Goal: Task Accomplishment & Management: Manage account settings

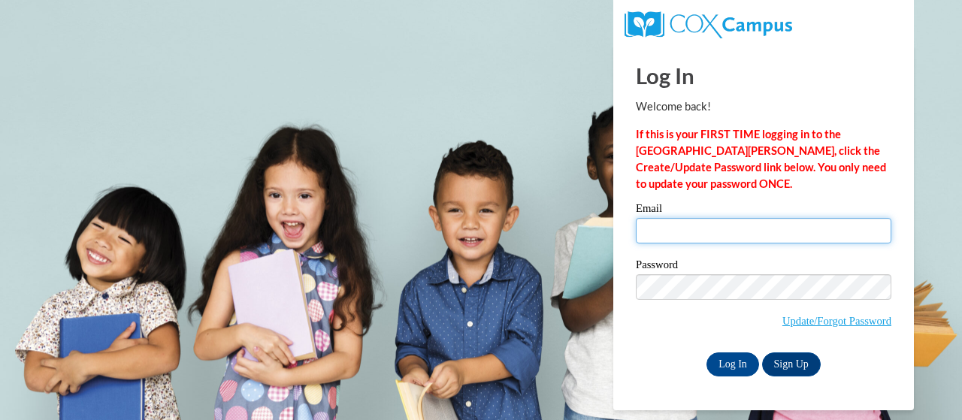
click at [697, 237] on input "Email" at bounding box center [764, 231] width 256 height 26
type input "[EMAIL_ADDRESS][PERSON_NAME][DOMAIN_NAME]"
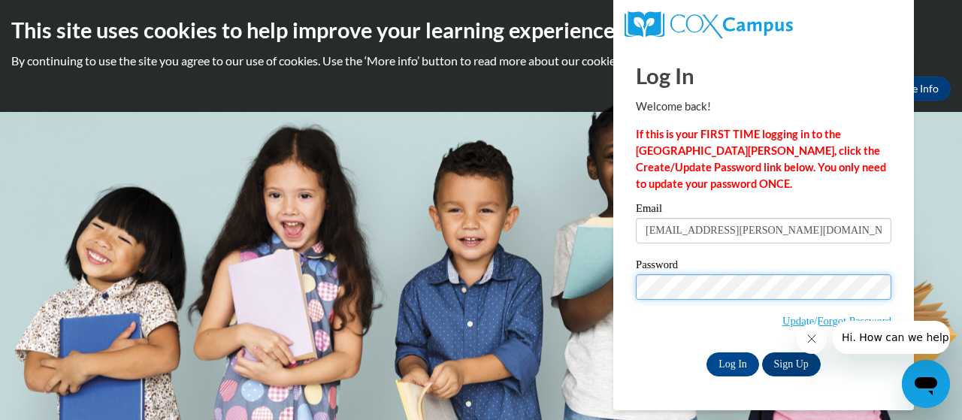
click at [706, 352] on input "Log In" at bounding box center [732, 364] width 53 height 24
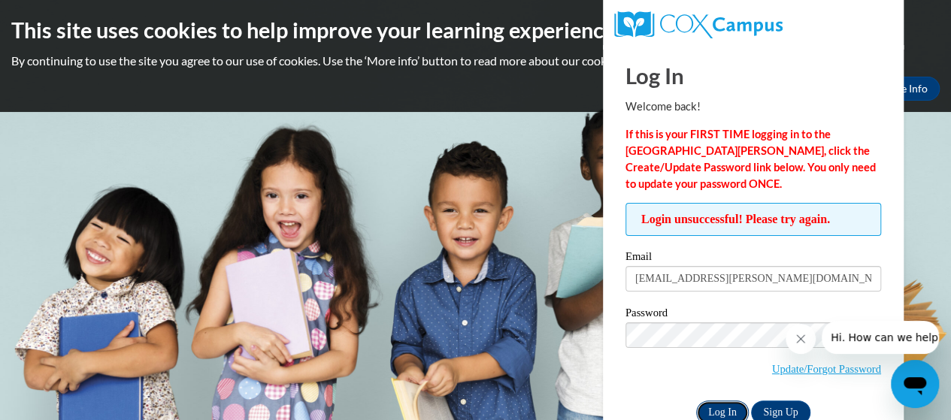
click at [706, 410] on input "Log In" at bounding box center [722, 413] width 53 height 24
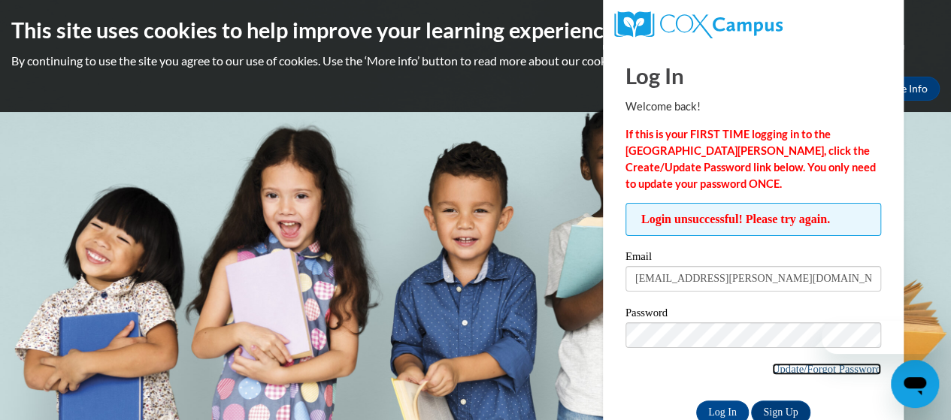
click at [789, 370] on link "Update/Forgot Password" at bounding box center [826, 369] width 109 height 12
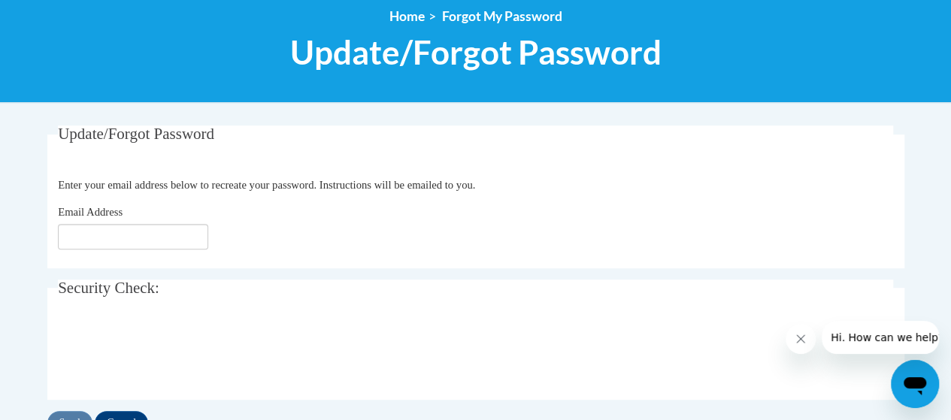
scroll to position [180, 0]
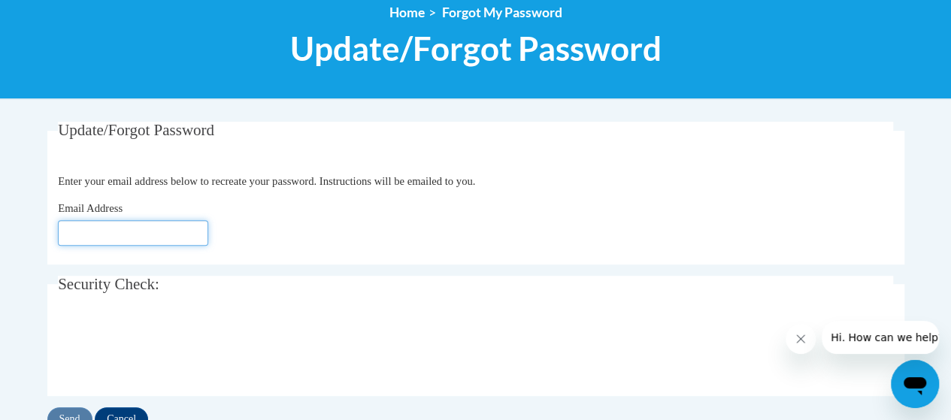
click at [190, 233] on input "Email Address" at bounding box center [133, 233] width 150 height 26
type input "[EMAIL_ADDRESS][DOMAIN_NAME]"
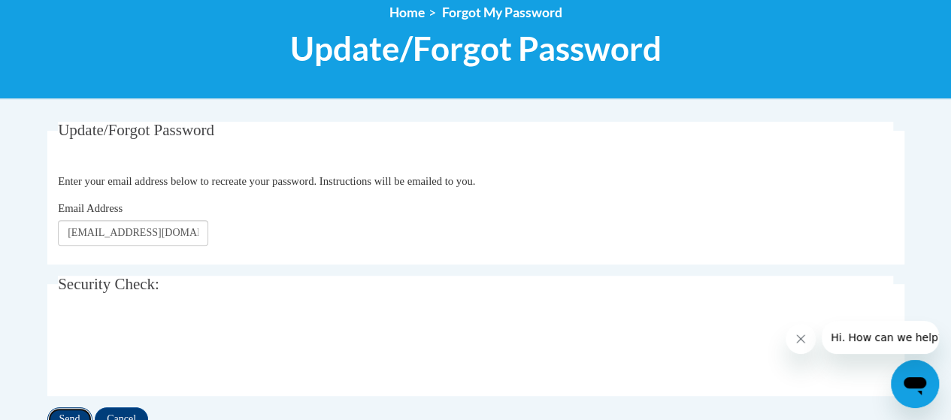
click at [62, 419] on input "Send" at bounding box center [69, 419] width 45 height 24
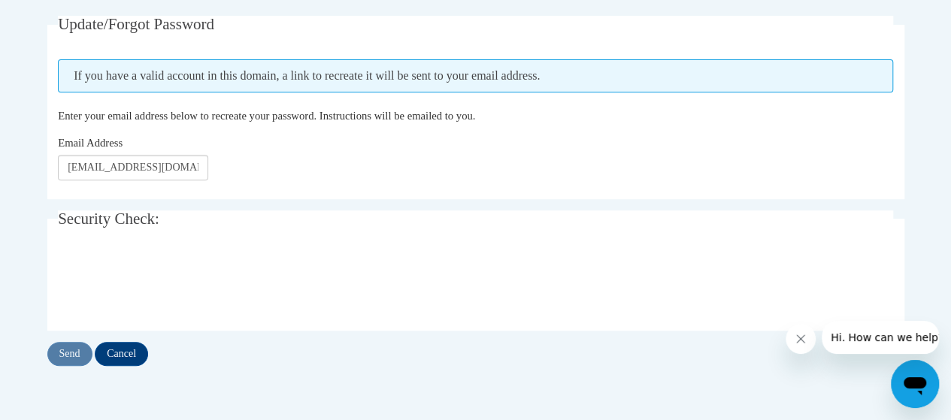
scroll to position [287, 0]
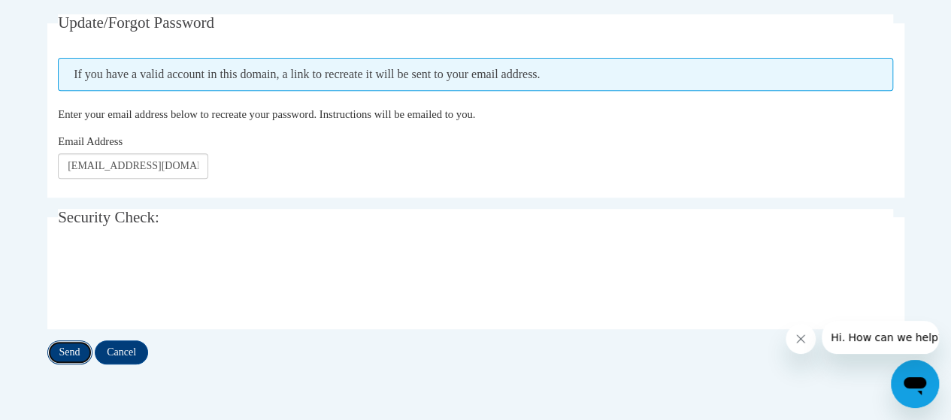
click at [77, 355] on input "Send" at bounding box center [69, 352] width 45 height 24
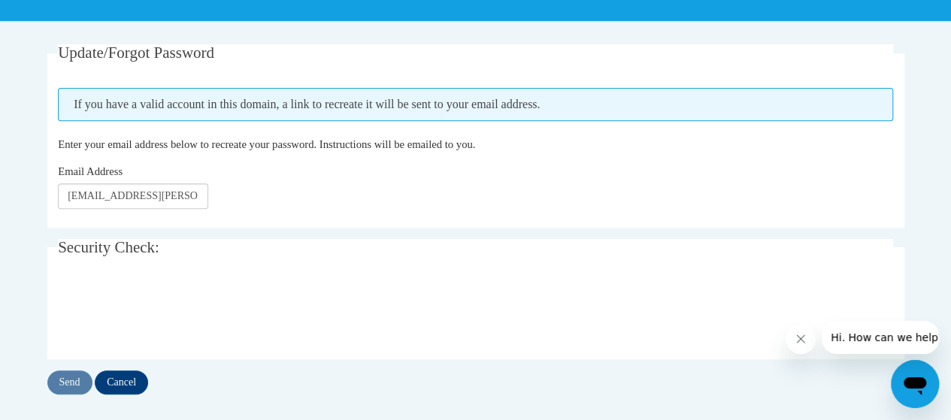
scroll to position [259, 0]
